Goal: Information Seeking & Learning: Check status

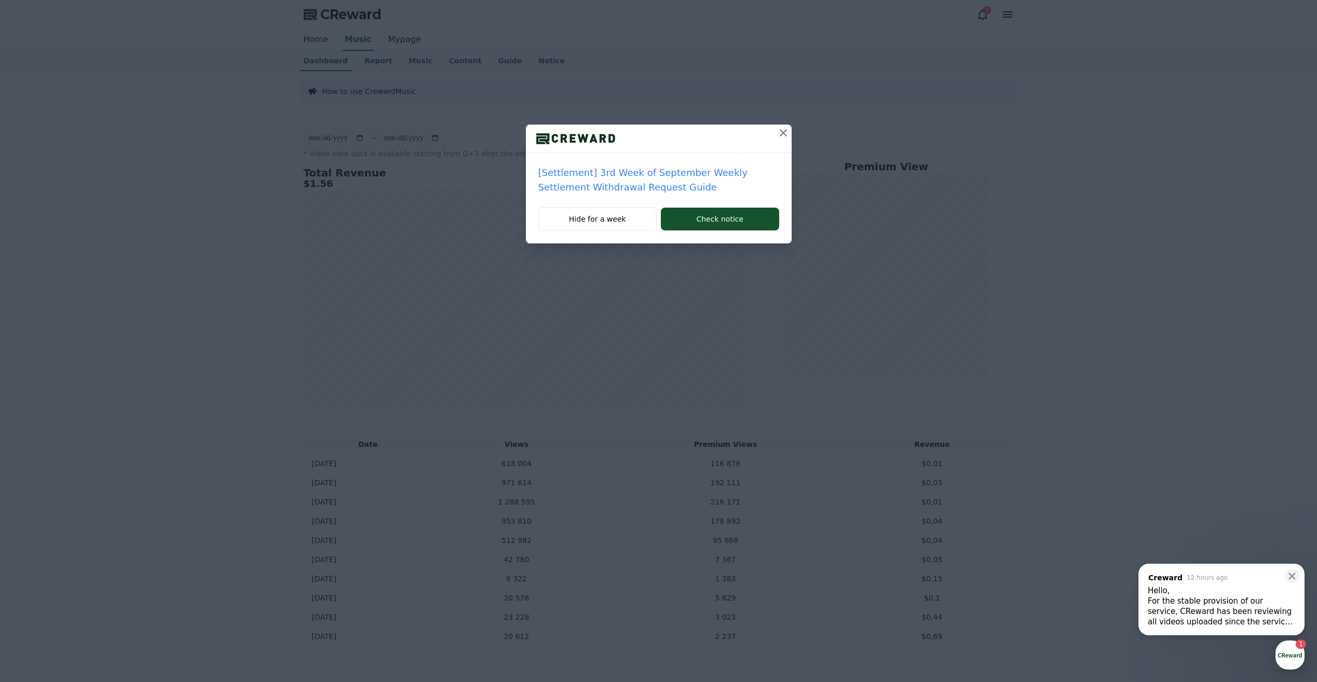
click at [784, 130] on icon at bounding box center [783, 133] width 12 height 12
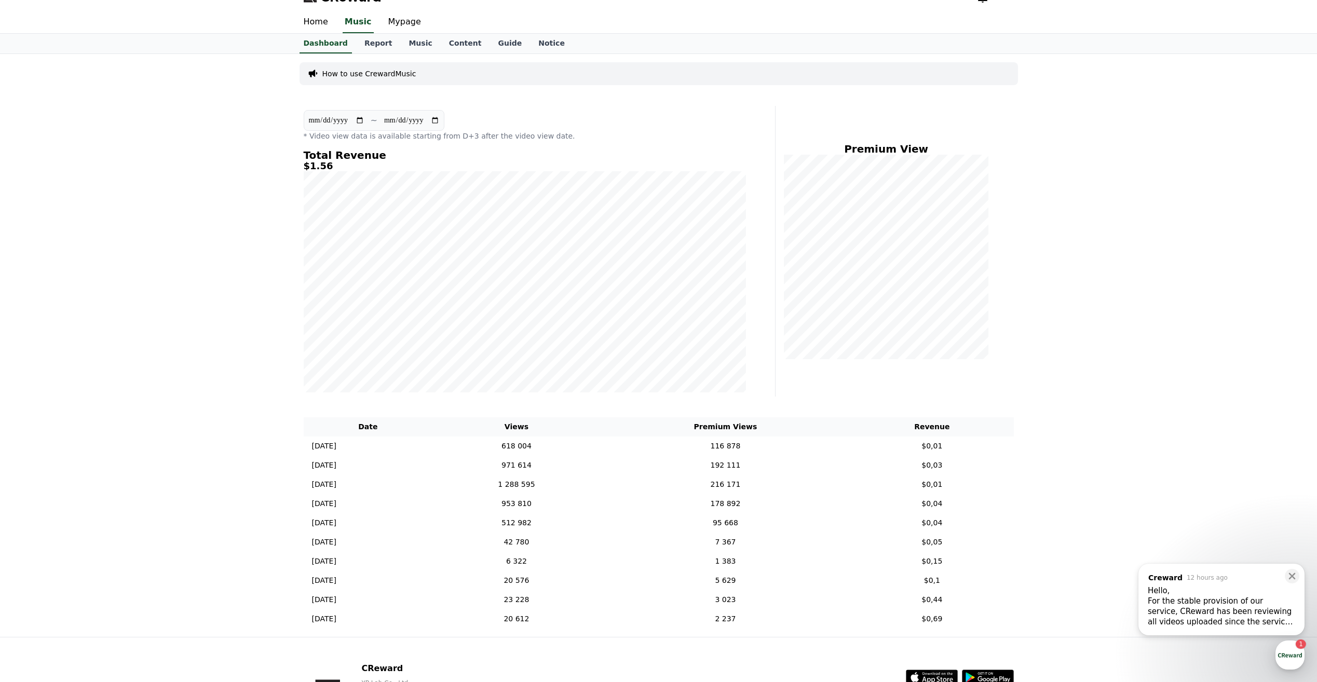
scroll to position [102, 0]
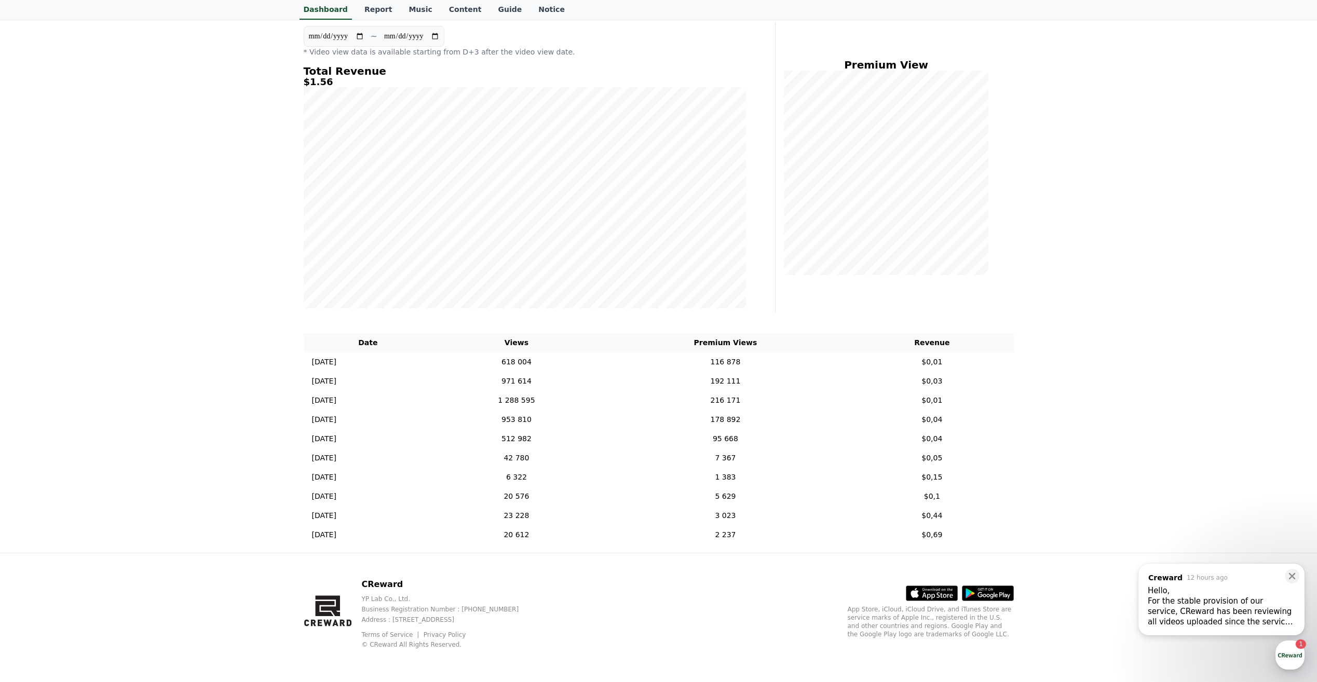
click at [1227, 592] on div "Hello," at bounding box center [1221, 591] width 147 height 10
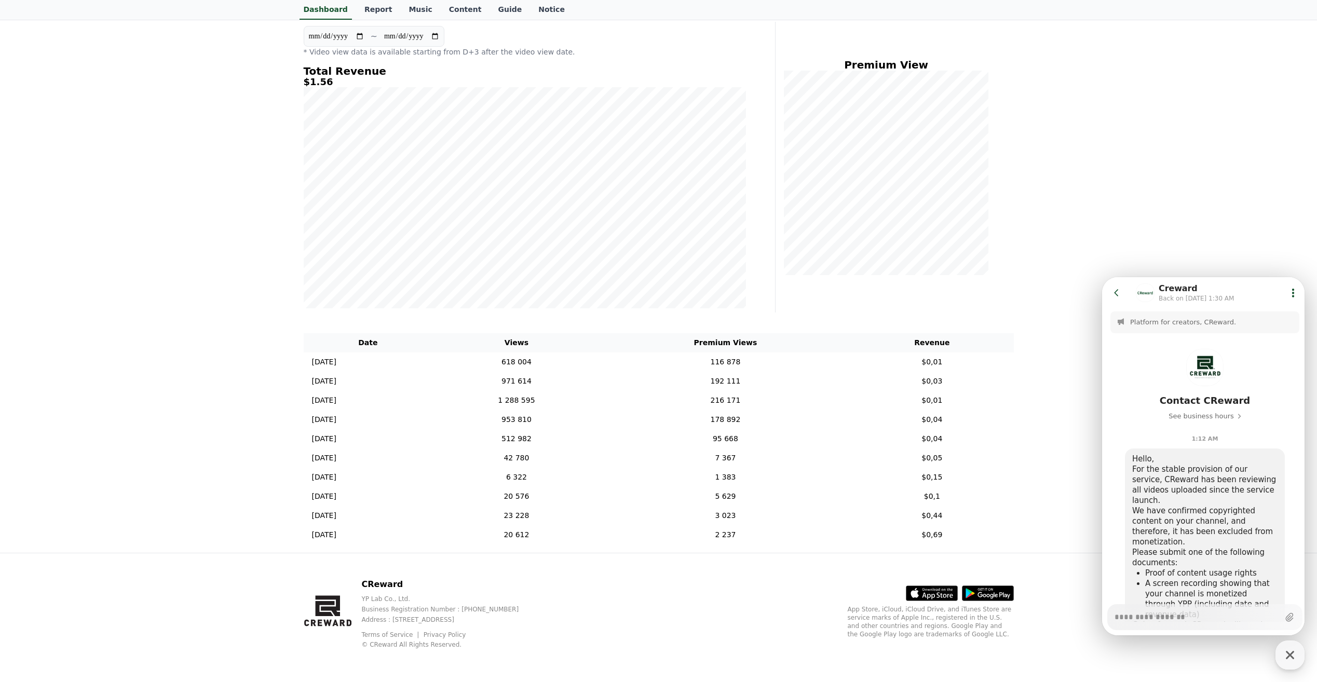
scroll to position [74, 0]
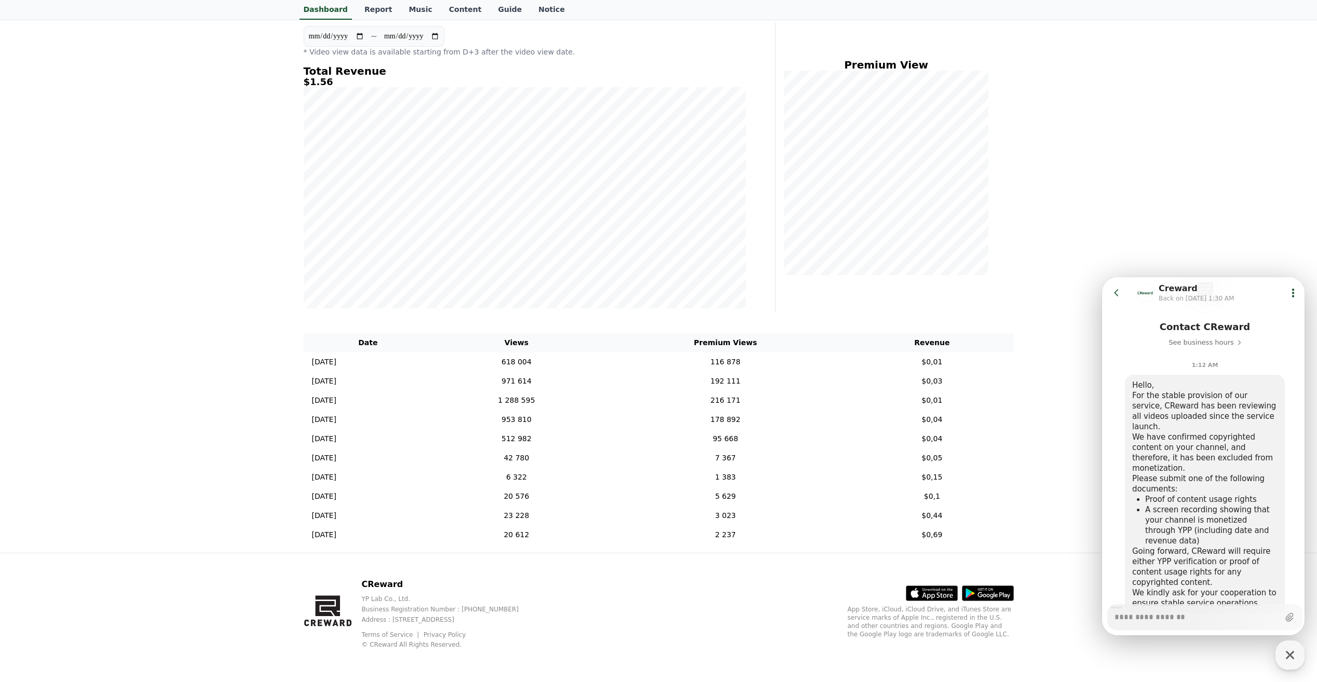
type textarea "*"
click at [1187, 231] on div "**********" at bounding box center [658, 261] width 1317 height 583
click at [1026, 282] on div "**********" at bounding box center [658, 261] width 1317 height 583
click at [1118, 295] on icon at bounding box center [1117, 293] width 10 height 10
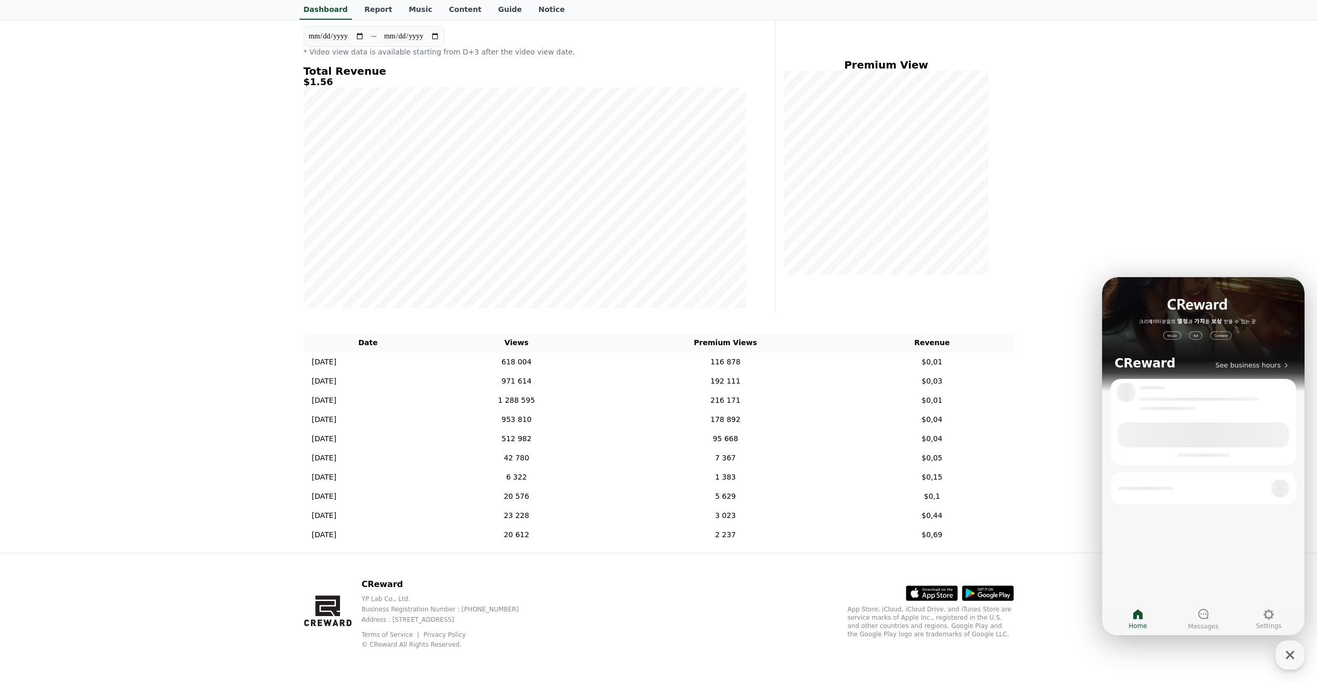
click at [1066, 274] on div "**********" at bounding box center [658, 261] width 1317 height 583
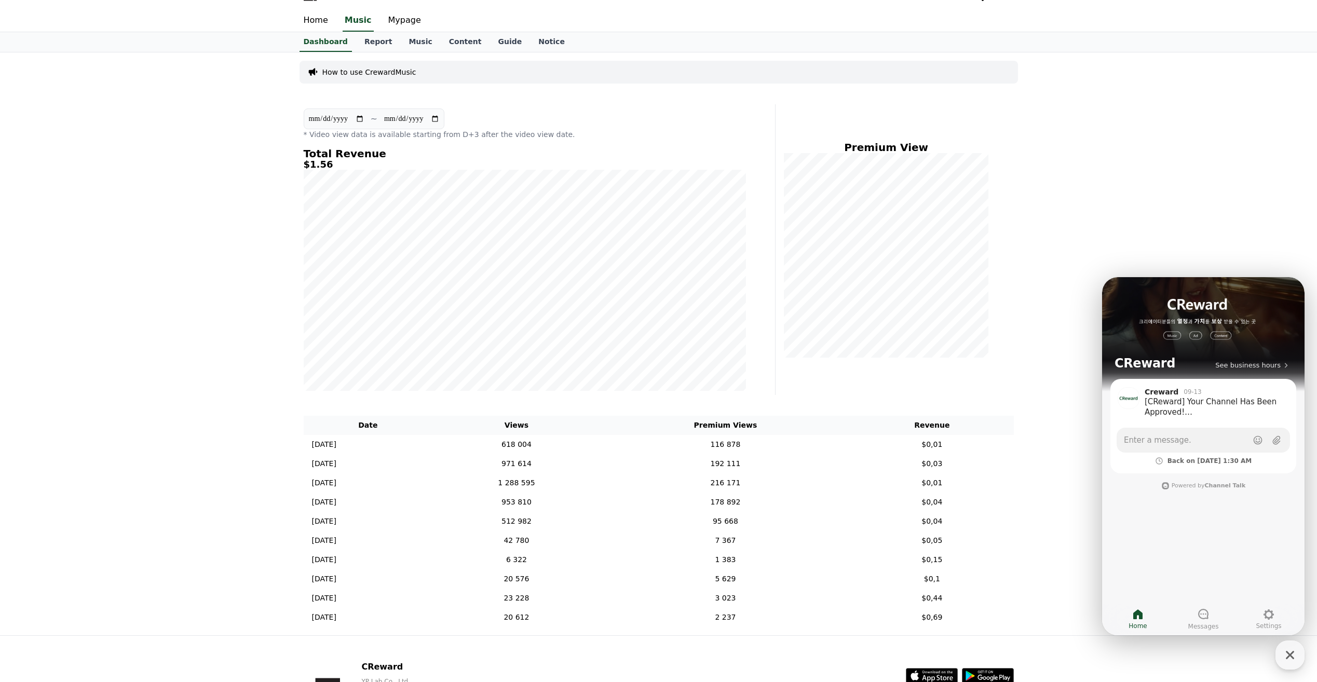
scroll to position [0, 0]
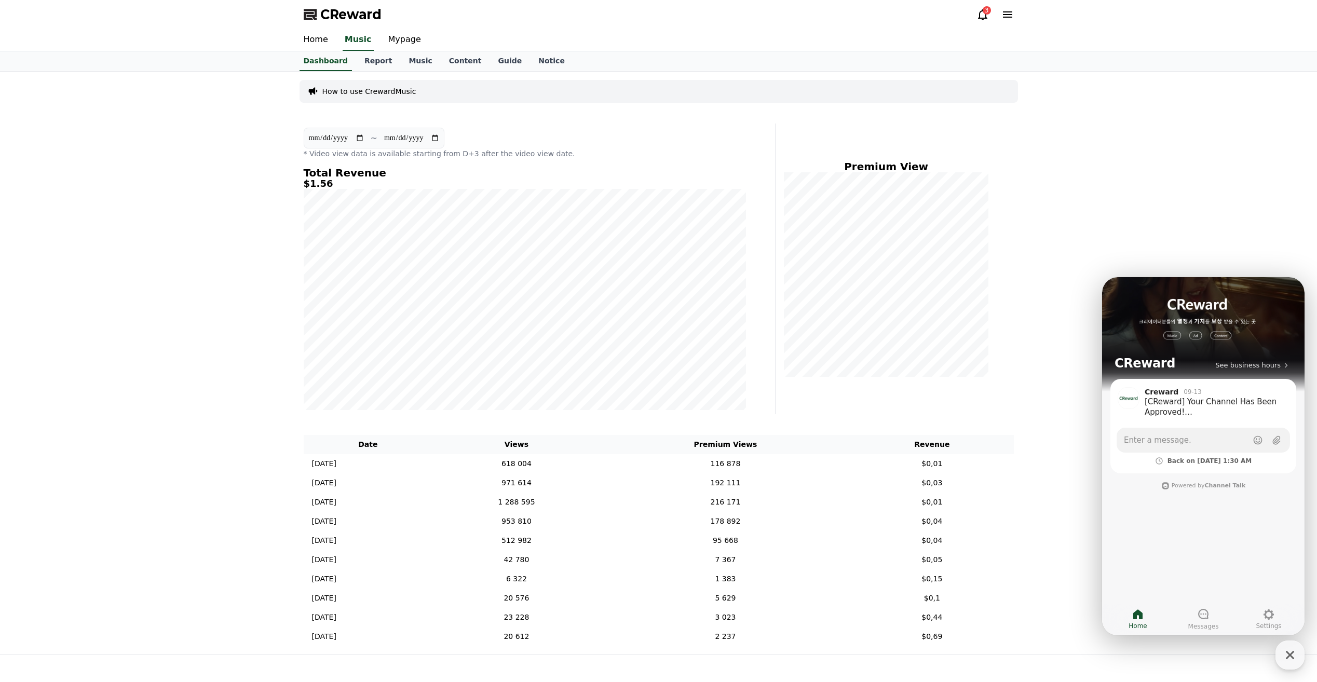
click at [985, 12] on div "3" at bounding box center [987, 10] width 8 height 8
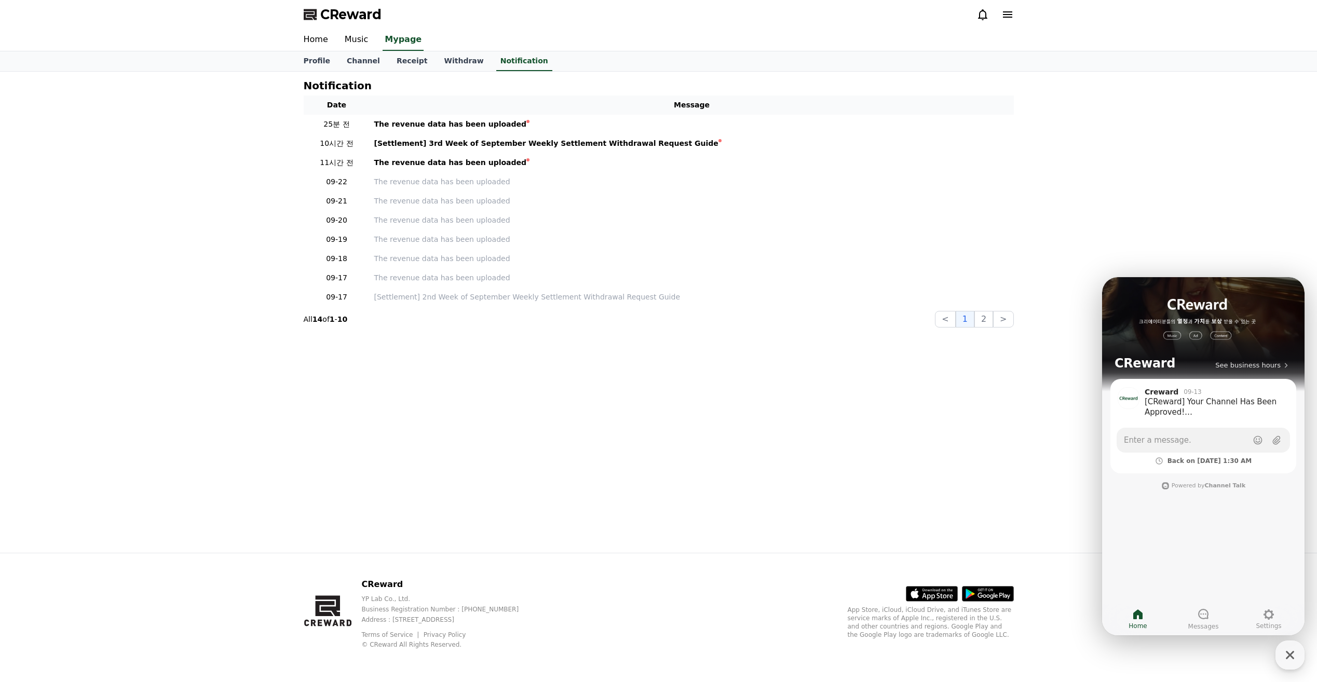
click at [1207, 204] on div "Notification Date Message 25분 전 The revenue data has been uploaded 10시간 전 [Sett…" at bounding box center [658, 312] width 1317 height 481
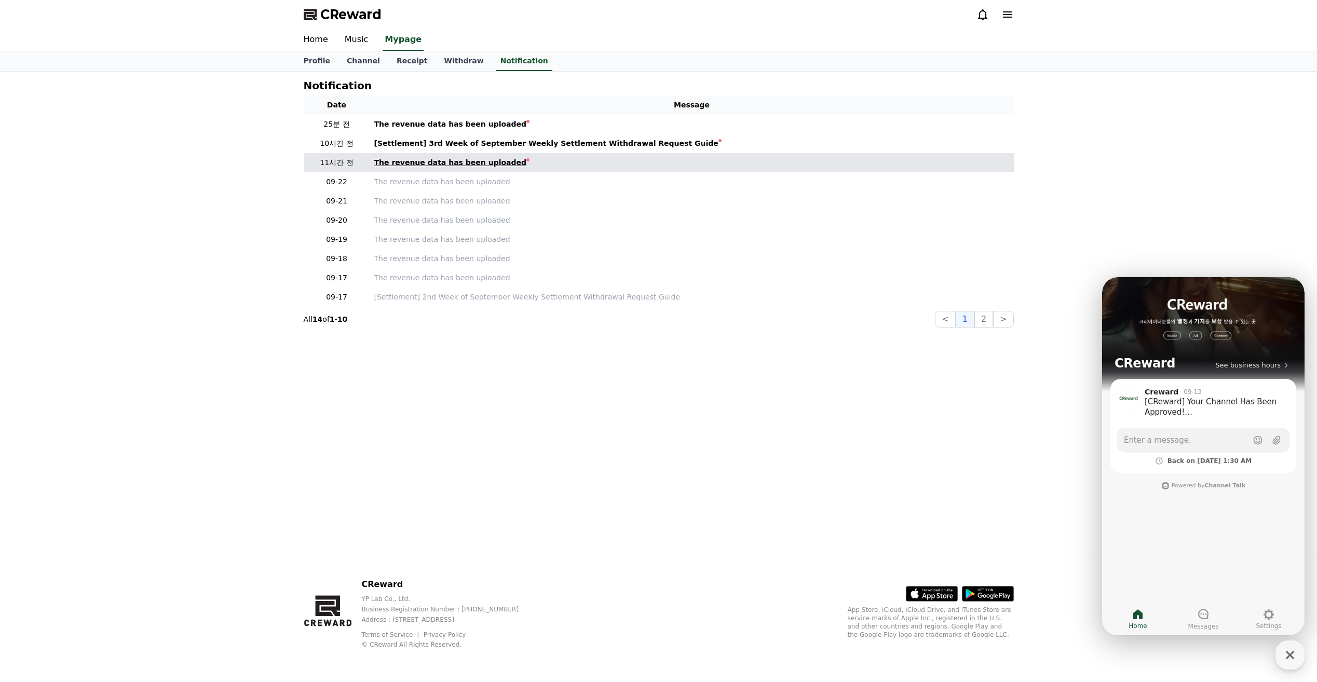
click at [437, 165] on div "The revenue data has been uploaded" at bounding box center [450, 162] width 153 height 11
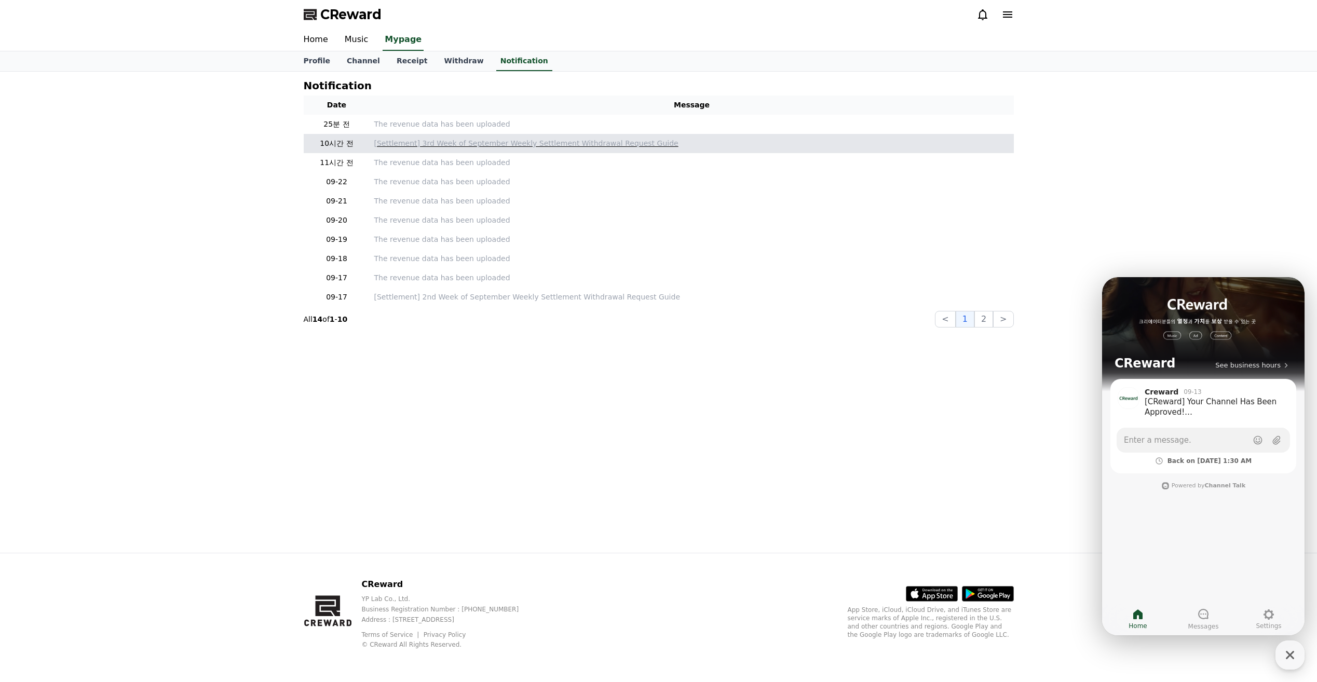
click at [435, 145] on p "[Settlement] 3rd Week of September Weekly Settlement Withdrawal Request Guide" at bounding box center [692, 143] width 636 height 11
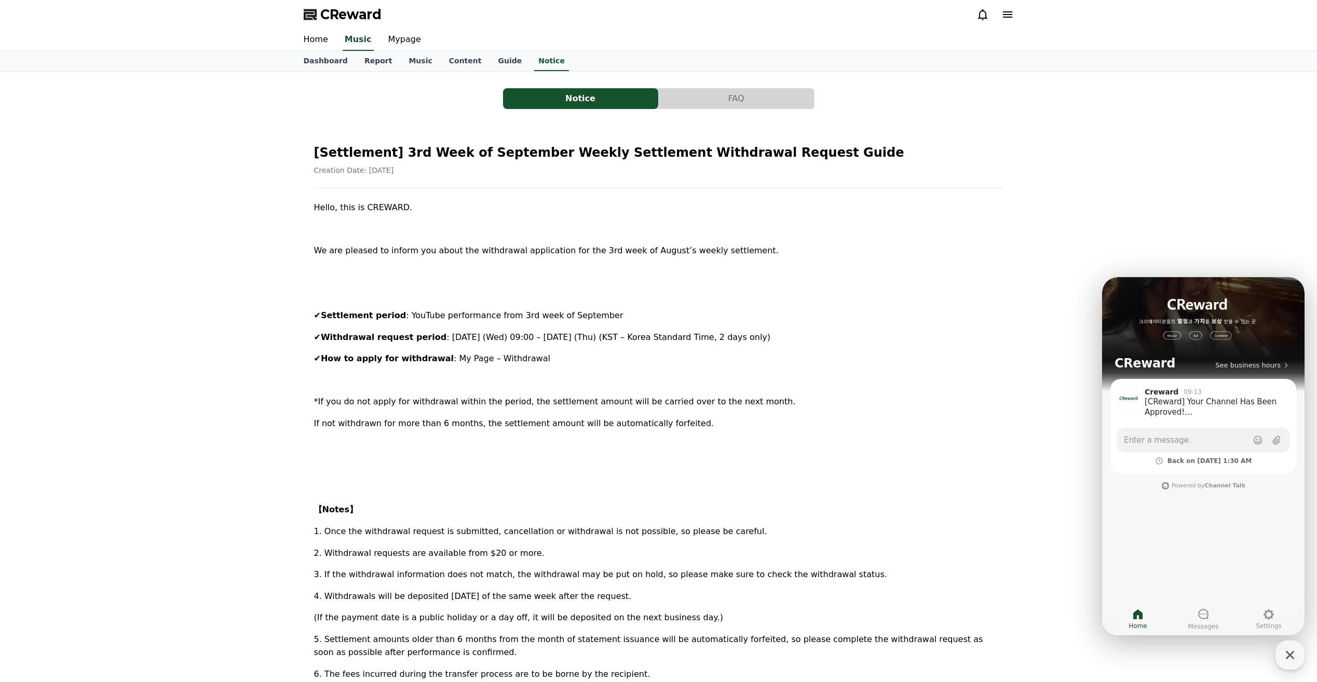
click at [963, 305] on div "Hello, this is [PERSON_NAME]. We are pleased to inform you about the withdrawal…" at bounding box center [659, 527] width 690 height 653
click at [314, 36] on link "Home" at bounding box center [315, 40] width 41 height 22
